Goal: Task Accomplishment & Management: Use online tool/utility

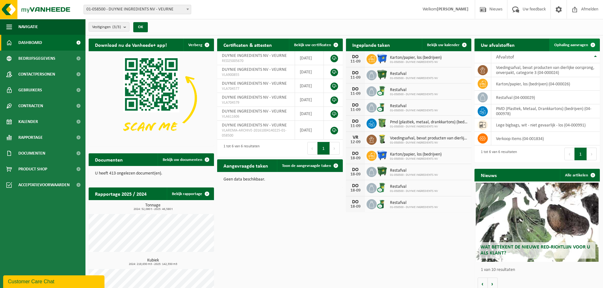
click at [590, 45] on span at bounding box center [593, 45] width 13 height 13
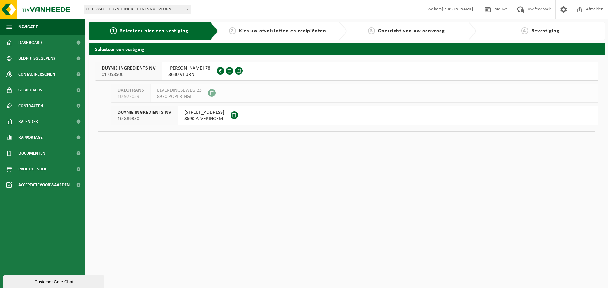
click at [198, 116] on span "8690 ALVERINGEM" at bounding box center [204, 119] width 40 height 6
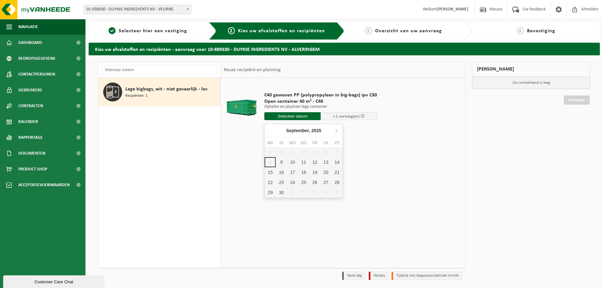
click at [308, 117] on input "text" at bounding box center [292, 116] width 56 height 8
click at [279, 164] on div "9" at bounding box center [281, 162] width 11 height 10
type input "Van 2025-09-09"
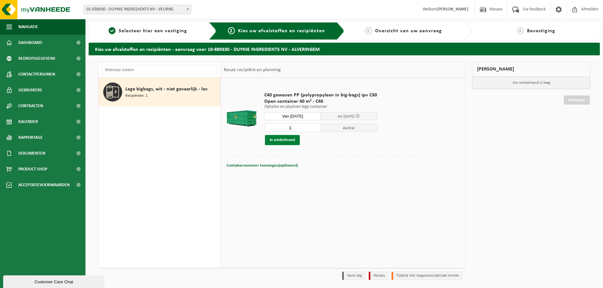
click at [288, 138] on button "In winkelmand" at bounding box center [282, 140] width 35 height 10
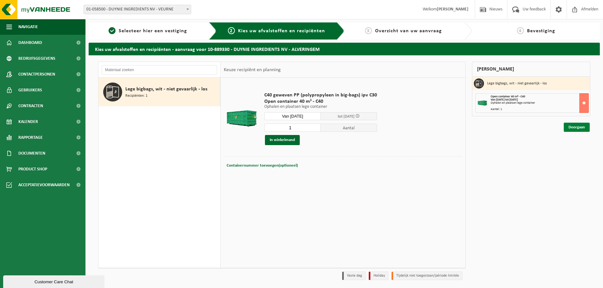
click at [577, 126] on link "Doorgaan" at bounding box center [577, 127] width 26 height 9
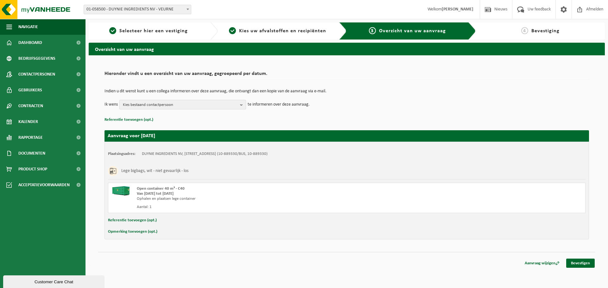
click at [193, 107] on span "Kies bestaand contactpersoon" at bounding box center [180, 104] width 115 height 9
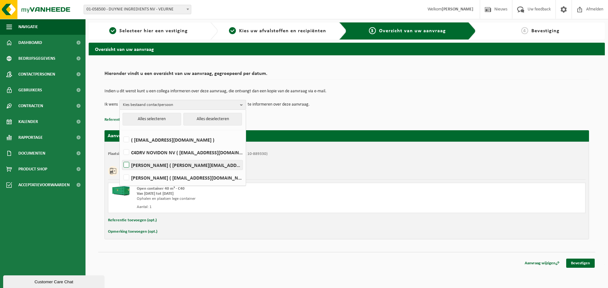
click at [143, 165] on label "Roel Sillis ( r.sillis@duynie.com )" at bounding box center [182, 165] width 120 height 9
click at [121, 157] on input "Roel Sillis ( r.sillis@duynie.com )" at bounding box center [121, 157] width 0 height 0
checkbox input "true"
click at [340, 167] on div "Lege bigbags, wit - niet gevaarlijk - los" at bounding box center [346, 171] width 477 height 16
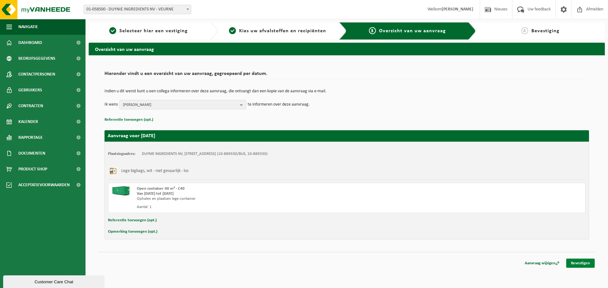
click at [576, 263] on link "Bevestigen" at bounding box center [580, 263] width 28 height 9
